Goal: Transaction & Acquisition: Book appointment/travel/reservation

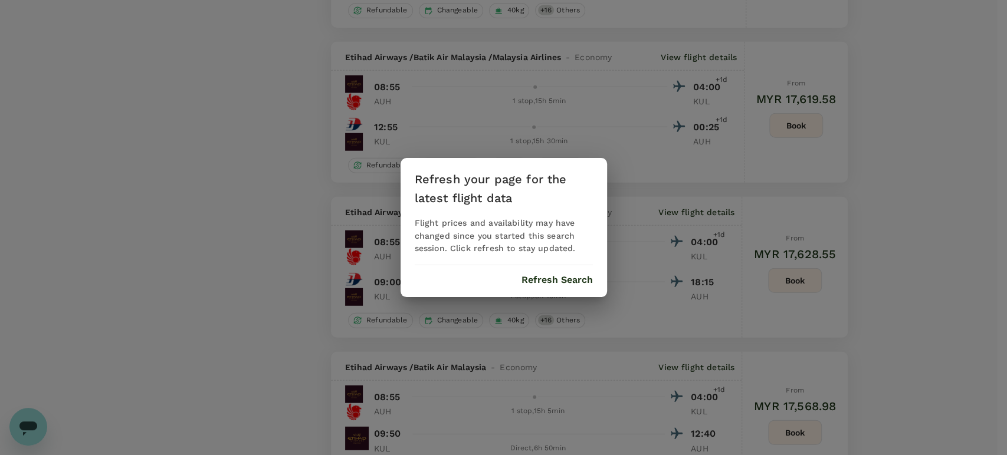
click at [554, 280] on button "Refresh Search" at bounding box center [556, 280] width 71 height 11
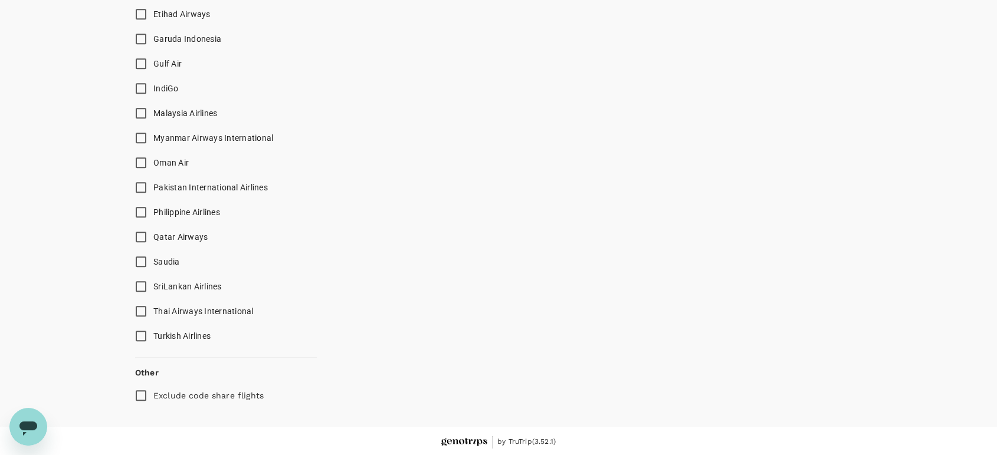
type input "0"
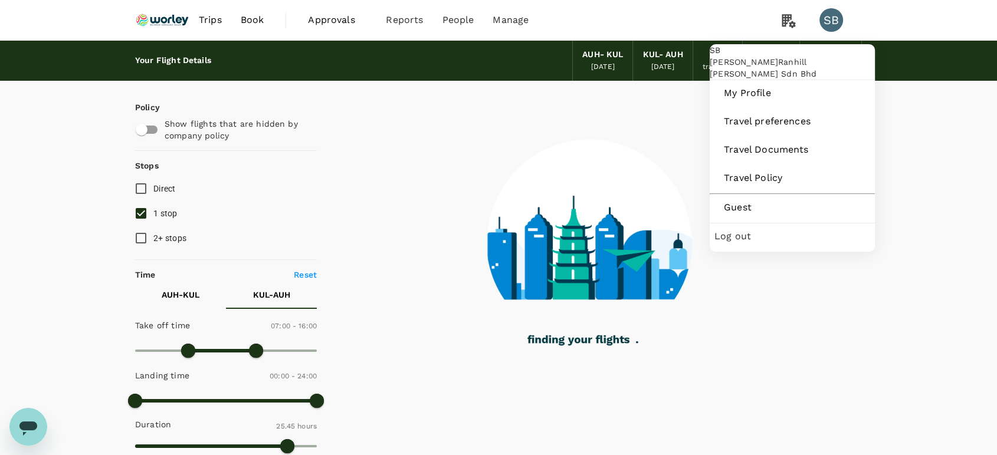
click at [801, 244] on span "Log out" at bounding box center [792, 236] width 156 height 14
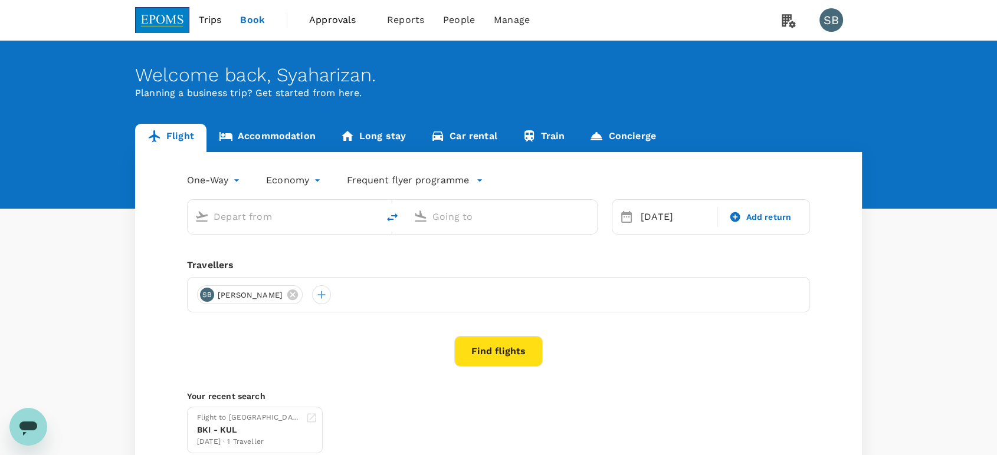
type input "Kuala Lumpur Intl ([GEOGRAPHIC_DATA])"
type input "Kota Kinabalu Intl (BKI)"
